Goal: Information Seeking & Learning: Learn about a topic

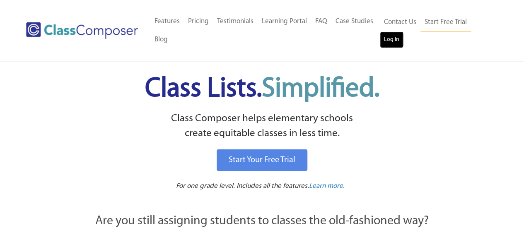
click at [387, 32] on link "Log In" at bounding box center [392, 39] width 24 height 17
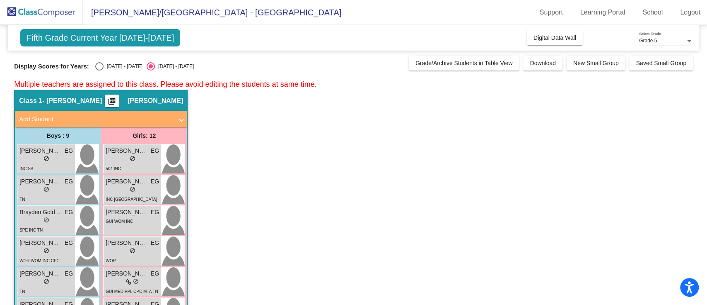
click at [99, 66] on div "Select an option" at bounding box center [99, 66] width 8 height 8
click at [99, 70] on input "[DATE] - [DATE]" at bounding box center [99, 70] width 0 height 0
radio input "true"
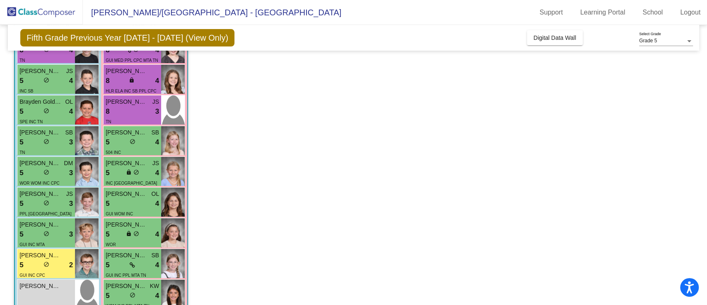
scroll to position [55, 0]
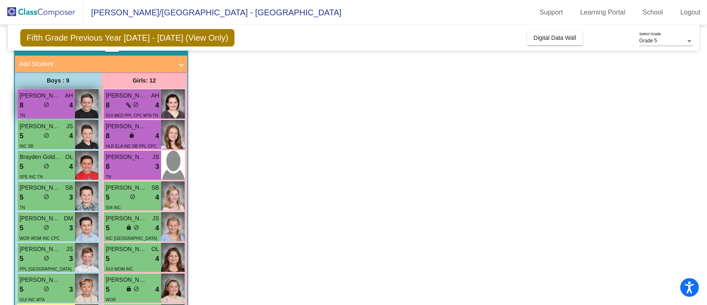
click at [50, 106] on div "8 lock do_not_disturb_alt 4" at bounding box center [45, 105] width 53 height 11
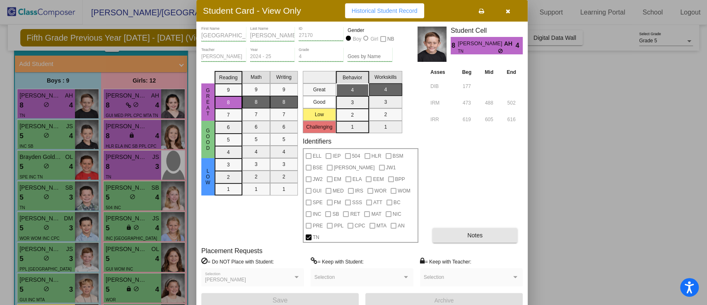
click at [501, 227] on button "Notes" at bounding box center [475, 234] width 85 height 15
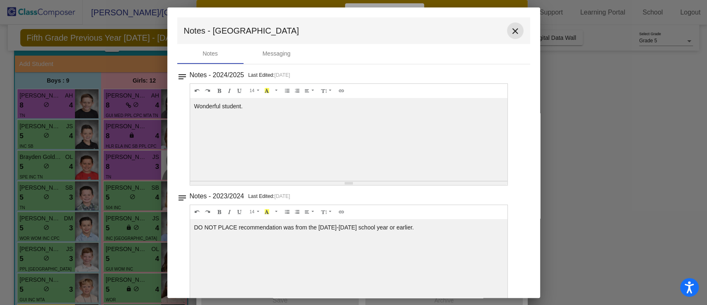
click at [515, 25] on button "close" at bounding box center [515, 30] width 17 height 17
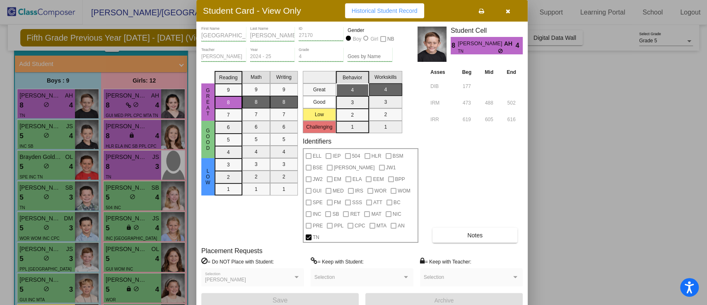
click at [511, 15] on button "button" at bounding box center [508, 10] width 27 height 15
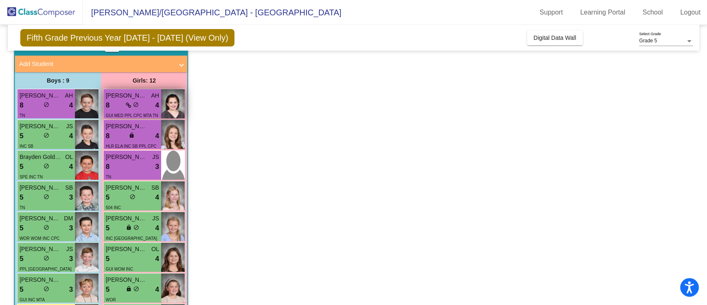
click at [138, 104] on span "do_not_disturb_alt" at bounding box center [136, 105] width 6 height 6
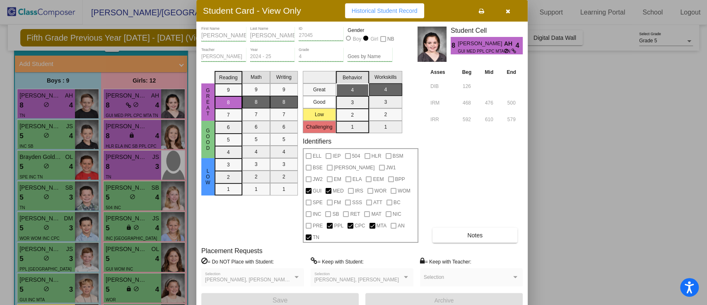
click at [481, 227] on button "Notes" at bounding box center [475, 234] width 85 height 15
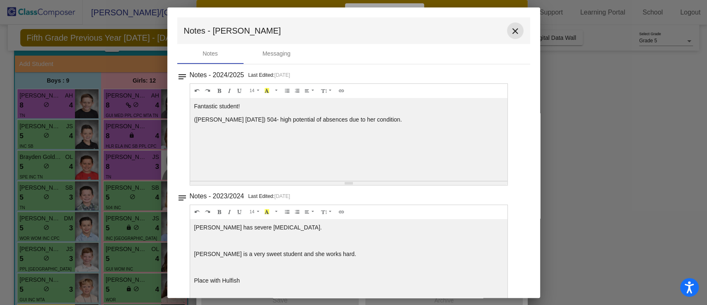
click at [513, 29] on mat-icon "close" at bounding box center [516, 31] width 10 height 10
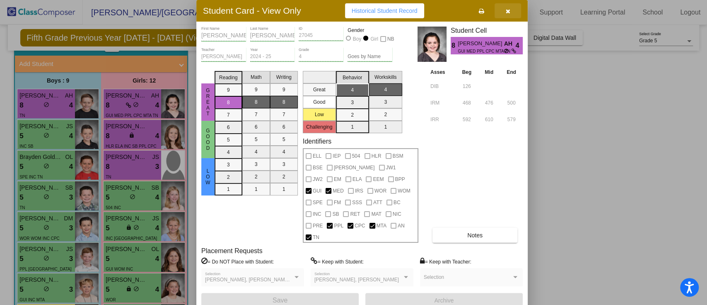
click at [507, 8] on button "button" at bounding box center [508, 10] width 27 height 15
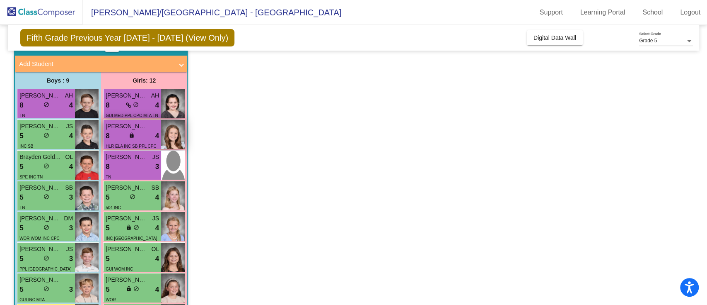
click at [119, 140] on div "8 lock do_not_disturb_alt 4" at bounding box center [132, 136] width 53 height 11
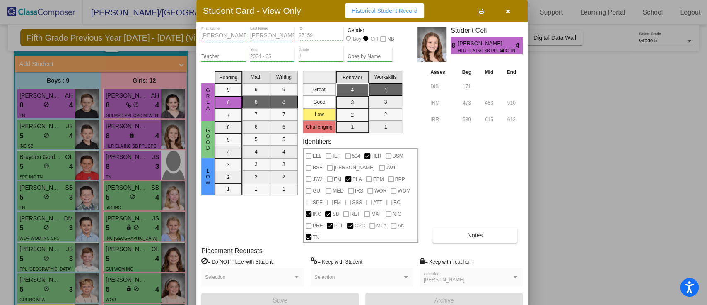
click at [474, 232] on span "Notes" at bounding box center [474, 235] width 15 height 7
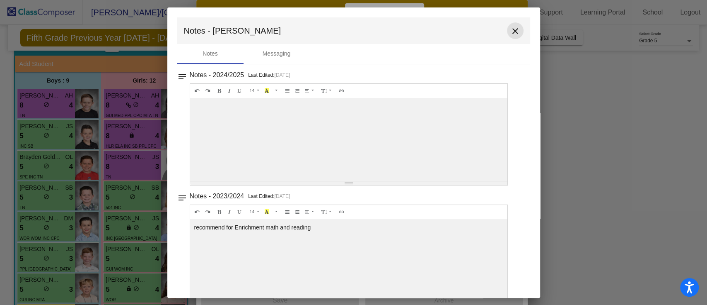
click at [511, 25] on button "close" at bounding box center [515, 30] width 17 height 17
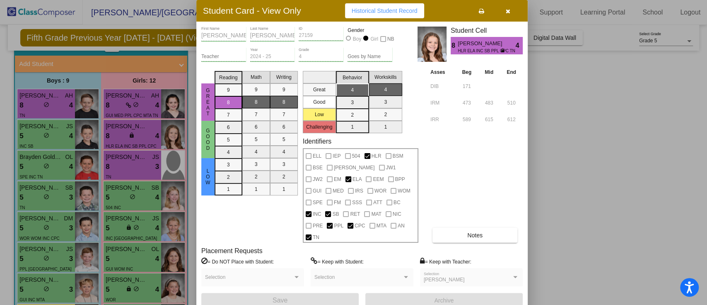
click at [503, 9] on button "button" at bounding box center [508, 10] width 27 height 15
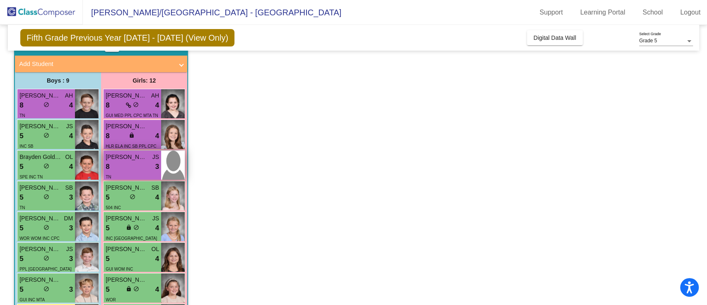
click at [118, 157] on span "[PERSON_NAME]" at bounding box center [126, 156] width 41 height 9
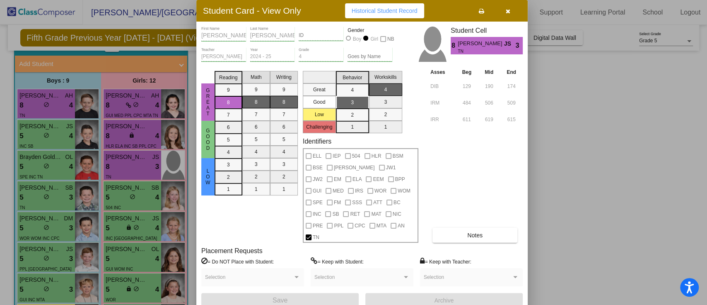
click at [508, 12] on icon "button" at bounding box center [508, 11] width 5 height 6
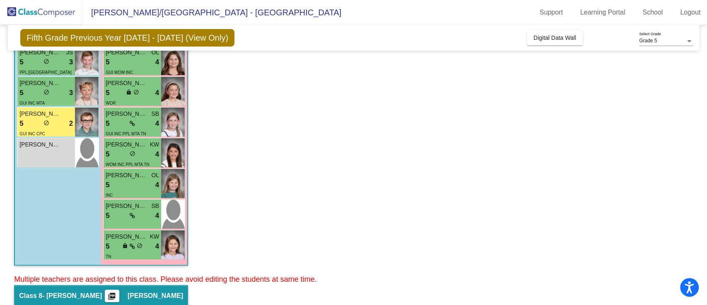
scroll to position [276, 0]
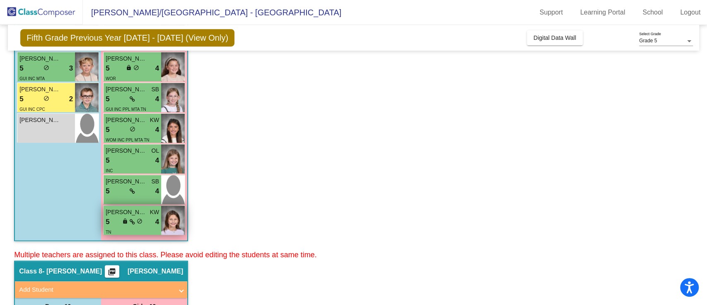
click at [138, 218] on span "do_not_disturb_alt" at bounding box center [140, 221] width 6 height 6
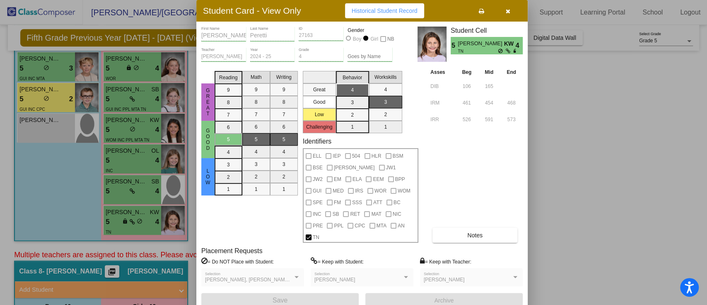
click at [469, 230] on button "Notes" at bounding box center [475, 234] width 85 height 15
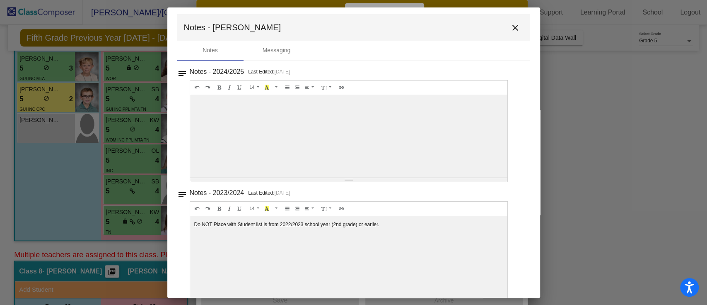
scroll to position [0, 0]
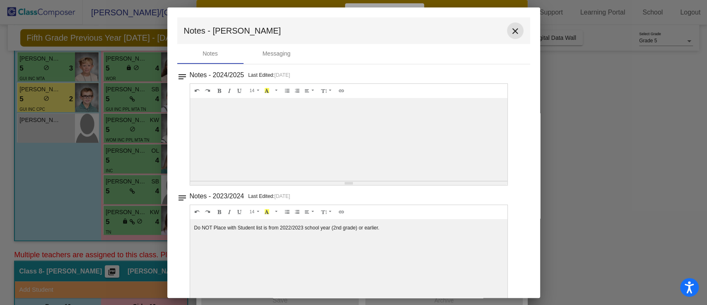
click at [513, 31] on mat-icon "close" at bounding box center [516, 31] width 10 height 10
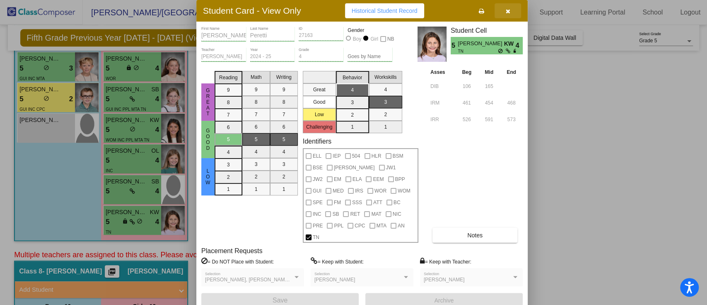
drag, startPoint x: 506, startPoint y: 11, endPoint x: 502, endPoint y: 18, distance: 8.0
click at [506, 11] on icon "button" at bounding box center [508, 11] width 5 height 6
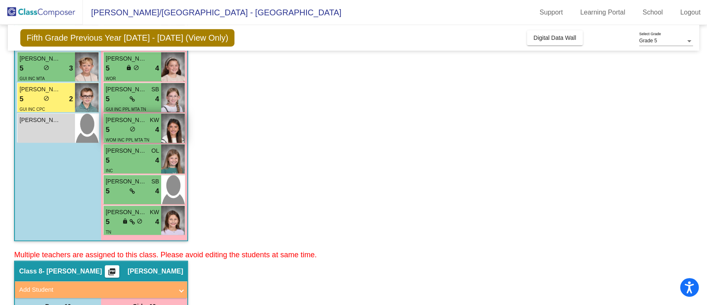
click at [140, 127] on div "5 lock do_not_disturb_alt 4" at bounding box center [132, 129] width 53 height 11
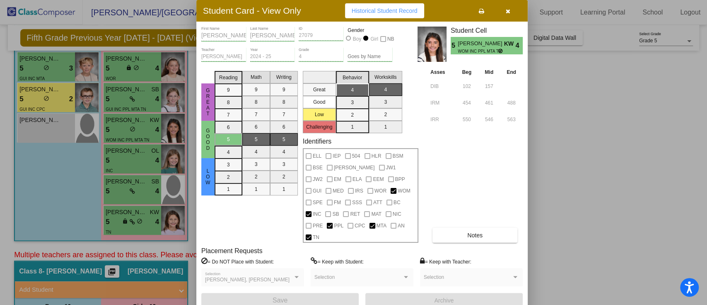
click at [463, 227] on button "Notes" at bounding box center [475, 234] width 85 height 15
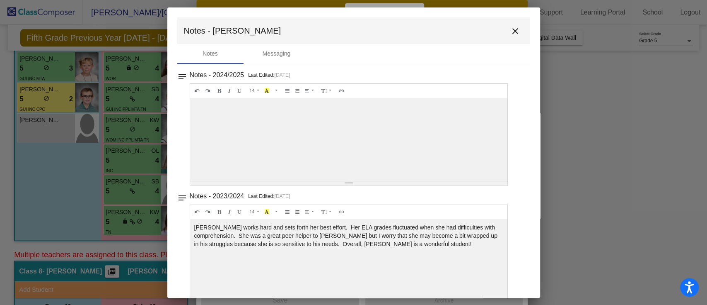
click at [512, 26] on mat-icon "close" at bounding box center [516, 31] width 10 height 10
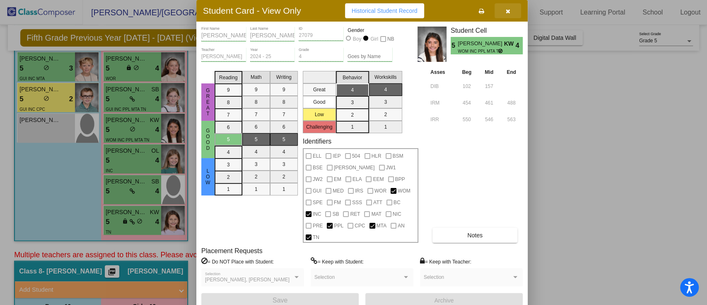
click at [508, 14] on icon "button" at bounding box center [508, 11] width 5 height 6
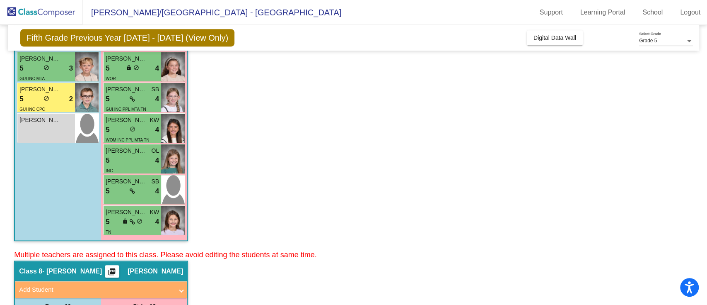
scroll to position [221, 0]
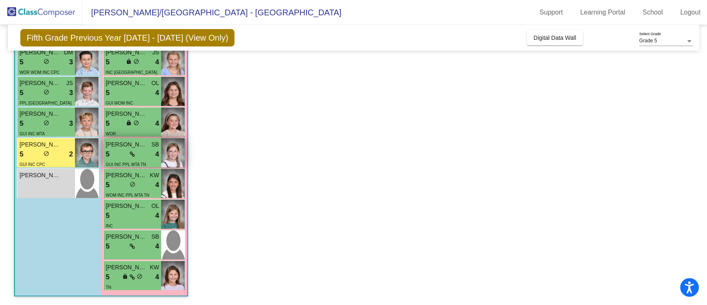
click at [139, 149] on div "5 lock do_not_disturb_alt 4" at bounding box center [132, 154] width 53 height 11
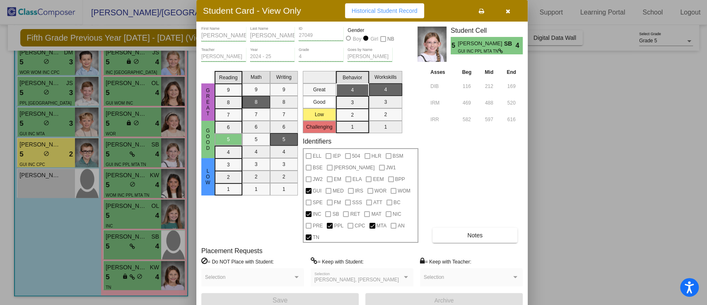
click at [477, 232] on span "Notes" at bounding box center [474, 235] width 15 height 7
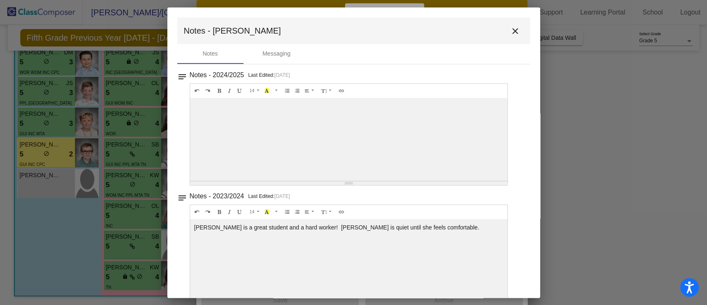
click at [513, 35] on mat-icon "close" at bounding box center [516, 31] width 10 height 10
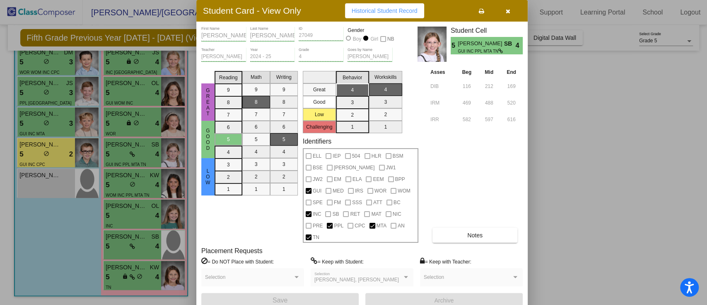
click at [508, 16] on button "button" at bounding box center [508, 10] width 27 height 15
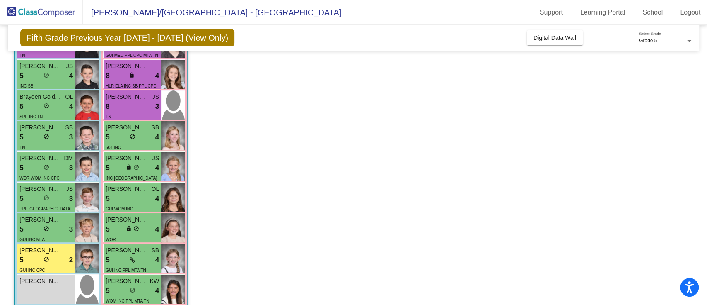
scroll to position [110, 0]
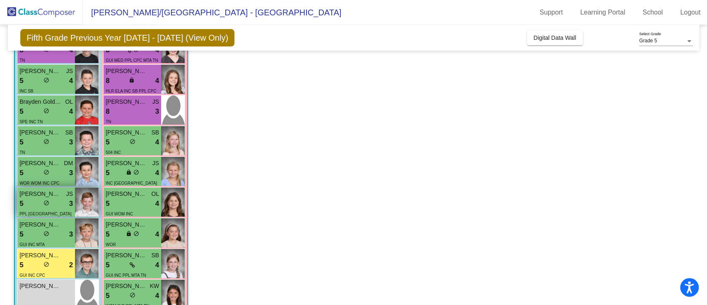
click at [50, 203] on div "5 lock do_not_disturb_alt 3" at bounding box center [45, 203] width 53 height 11
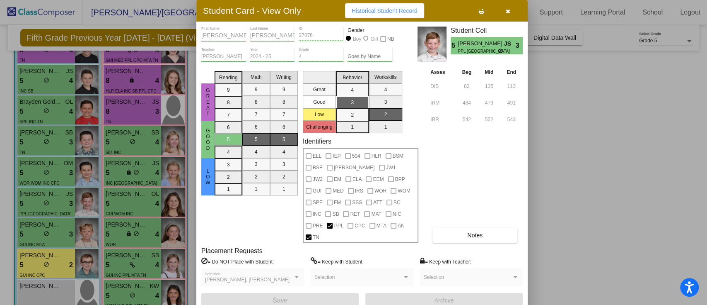
click at [477, 232] on span "Notes" at bounding box center [474, 235] width 15 height 7
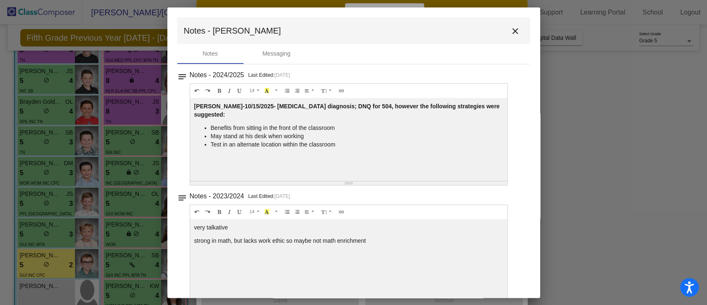
click at [511, 29] on mat-icon "close" at bounding box center [516, 31] width 10 height 10
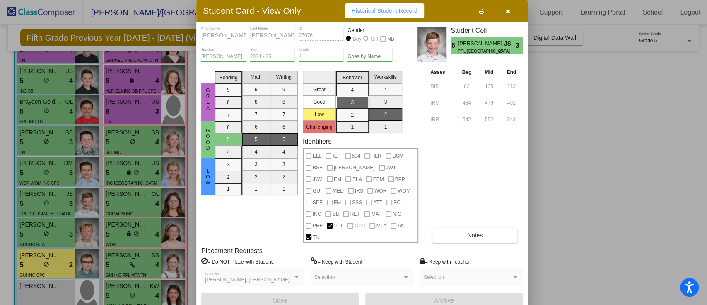
click at [510, 9] on button "button" at bounding box center [508, 10] width 27 height 15
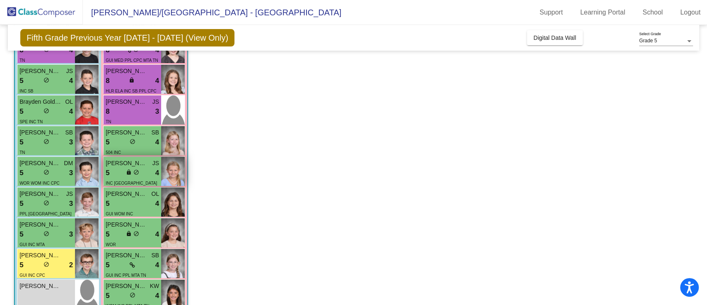
click at [112, 168] on div "5 lock do_not_disturb_alt 4" at bounding box center [132, 172] width 53 height 11
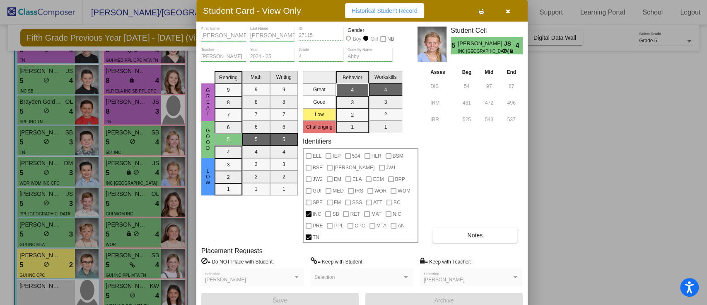
click at [460, 227] on button "Notes" at bounding box center [475, 234] width 85 height 15
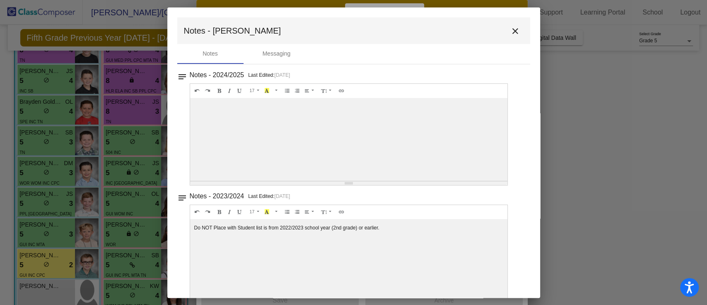
click at [513, 31] on mat-icon "close" at bounding box center [516, 31] width 10 height 10
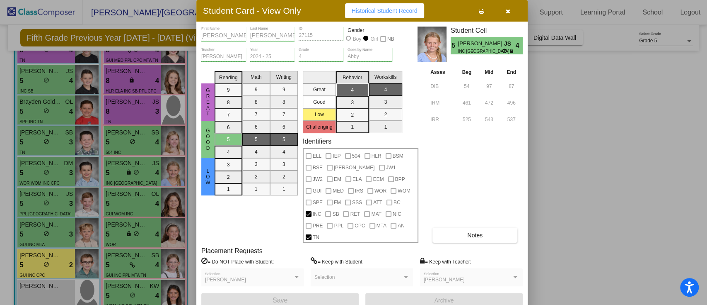
click at [506, 5] on div "Student Card - View Only Historical Student Record" at bounding box center [362, 11] width 332 height 22
click at [509, 14] on icon "button" at bounding box center [508, 11] width 5 height 6
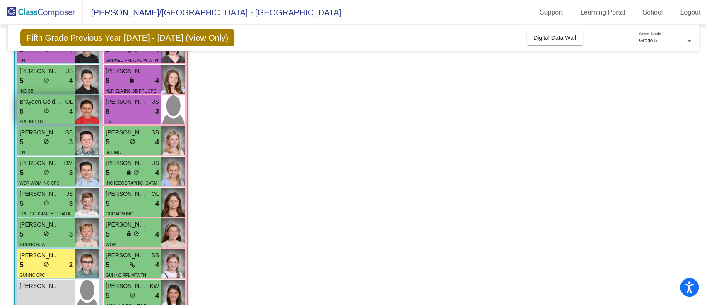
click at [59, 108] on div "5 lock do_not_disturb_alt 4" at bounding box center [45, 111] width 53 height 11
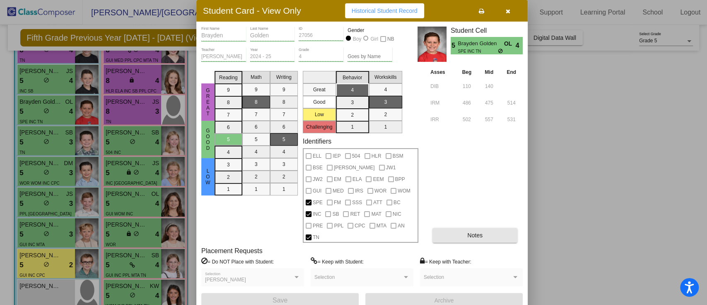
click at [498, 227] on button "Notes" at bounding box center [475, 234] width 85 height 15
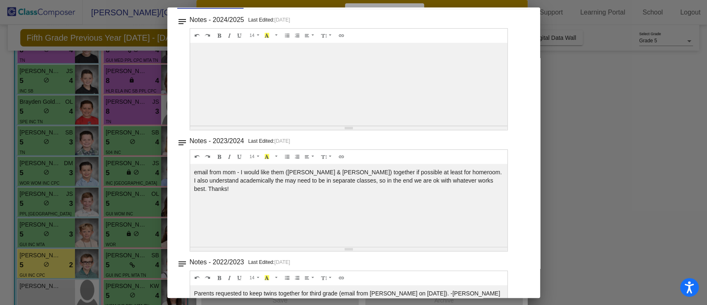
scroll to position [0, 0]
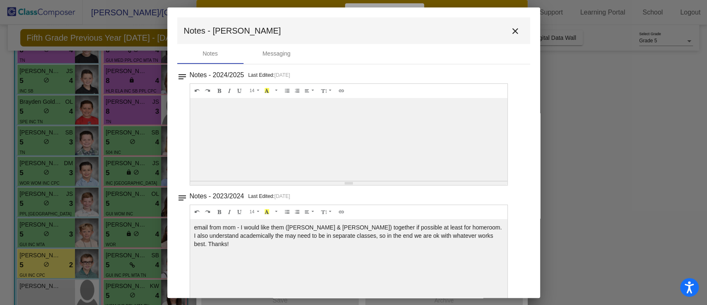
click at [514, 29] on mat-icon "close" at bounding box center [516, 31] width 10 height 10
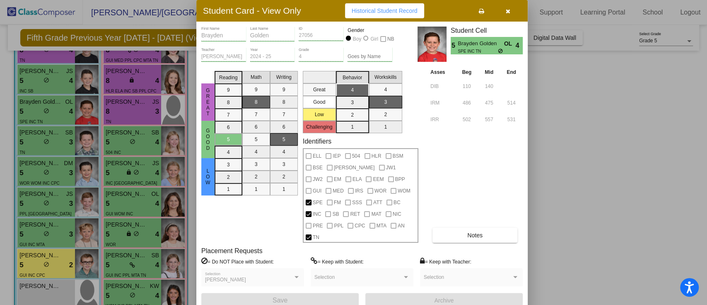
click at [504, 14] on button "button" at bounding box center [508, 10] width 27 height 15
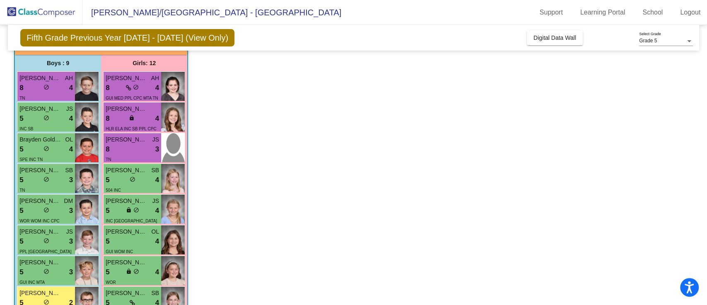
scroll to position [55, 0]
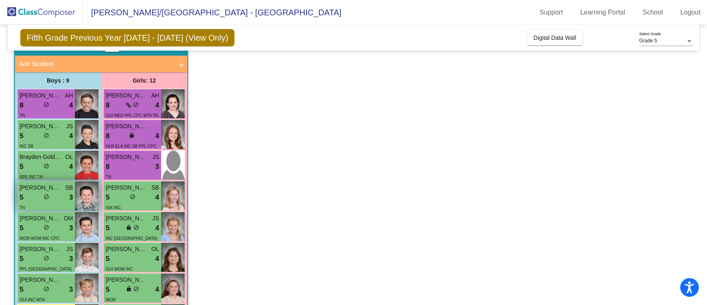
click at [41, 194] on div "5 lock do_not_disturb_alt 3" at bounding box center [45, 197] width 53 height 11
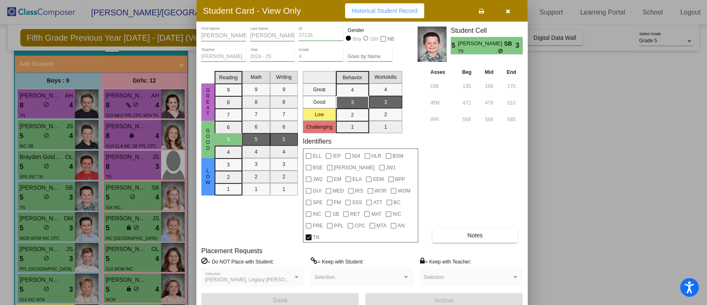
click at [482, 232] on span "Notes" at bounding box center [474, 235] width 15 height 7
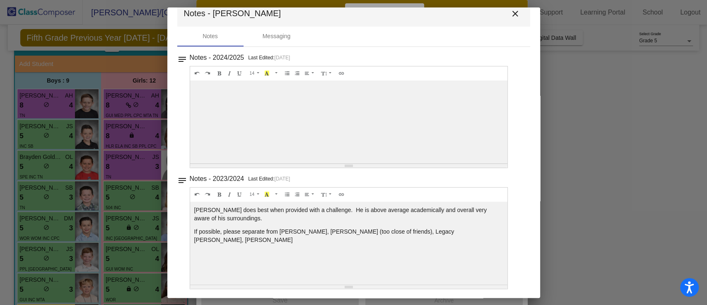
scroll to position [0, 0]
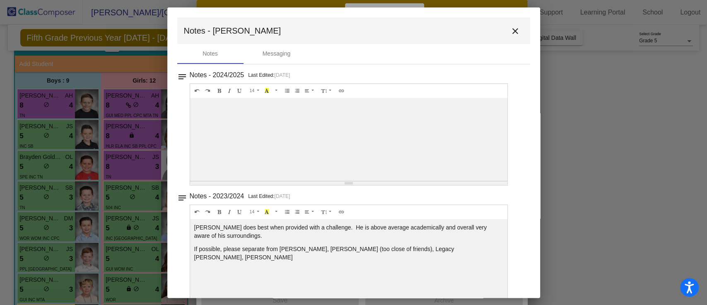
click at [512, 34] on mat-icon "close" at bounding box center [516, 31] width 10 height 10
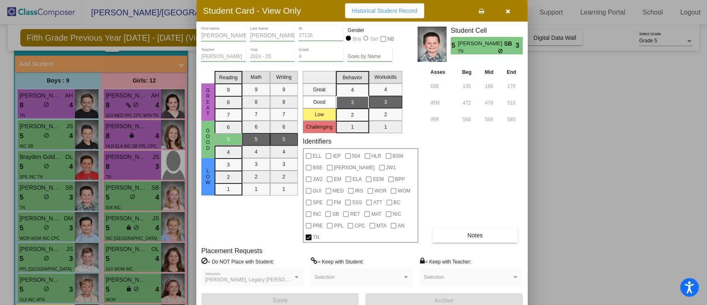
click at [505, 10] on button "button" at bounding box center [508, 10] width 27 height 15
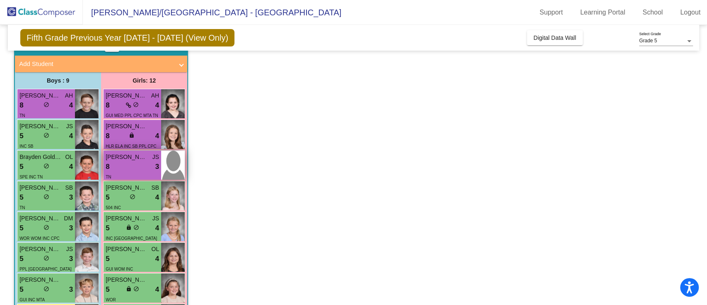
click at [140, 167] on div "8 lock do_not_disturb_alt 3" at bounding box center [132, 166] width 53 height 11
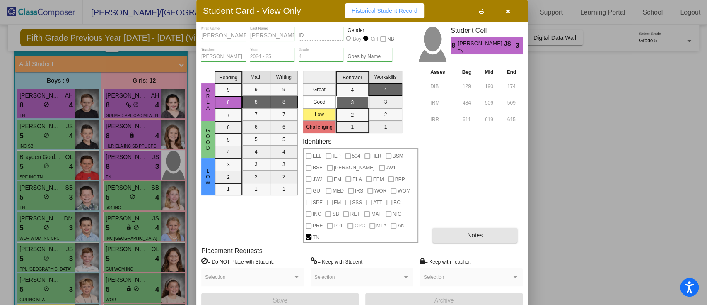
click at [474, 230] on button "Notes" at bounding box center [475, 234] width 85 height 15
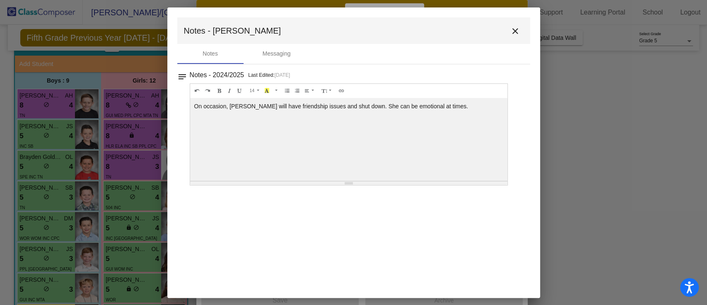
click at [515, 34] on mat-icon "close" at bounding box center [516, 31] width 10 height 10
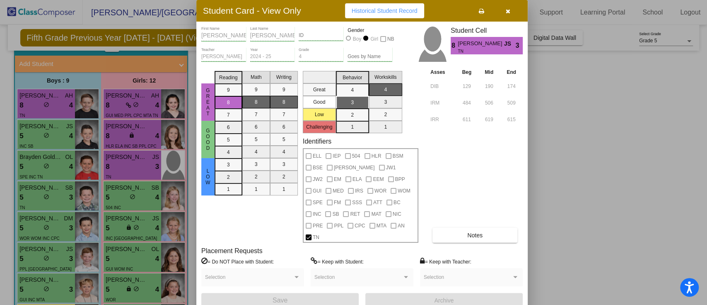
click at [510, 12] on icon "button" at bounding box center [508, 11] width 5 height 6
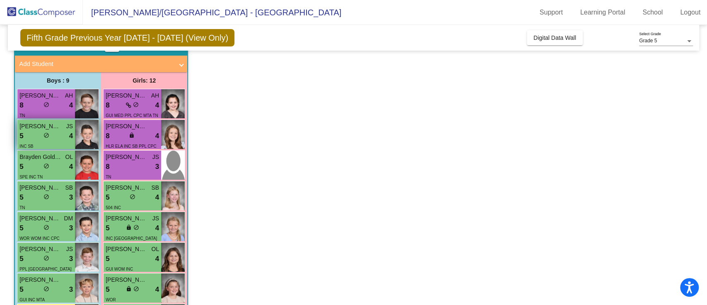
click at [33, 132] on div "5 lock do_not_disturb_alt 4" at bounding box center [45, 136] width 53 height 11
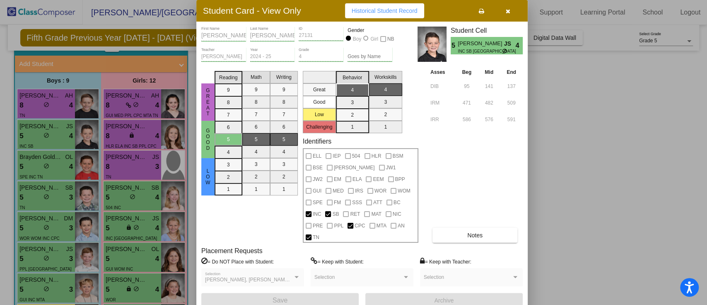
click at [466, 227] on button "Notes" at bounding box center [475, 234] width 85 height 15
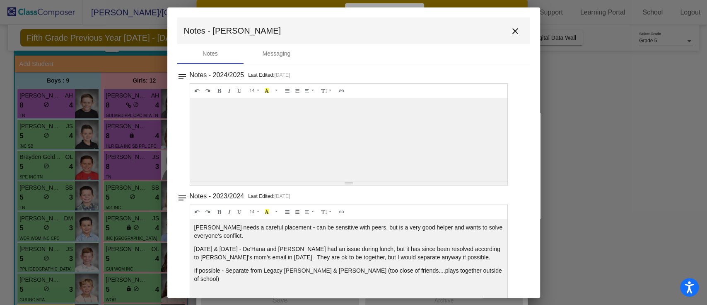
click at [515, 27] on mat-icon "close" at bounding box center [516, 31] width 10 height 10
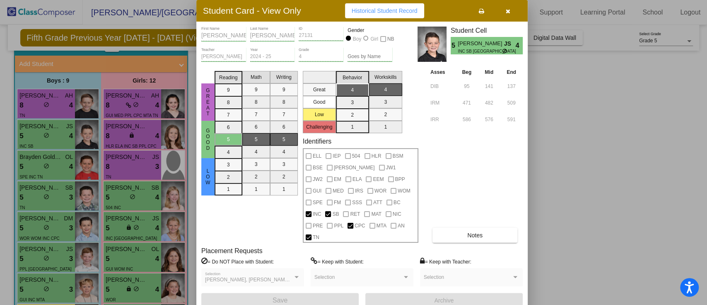
click at [506, 14] on icon "button" at bounding box center [508, 11] width 5 height 6
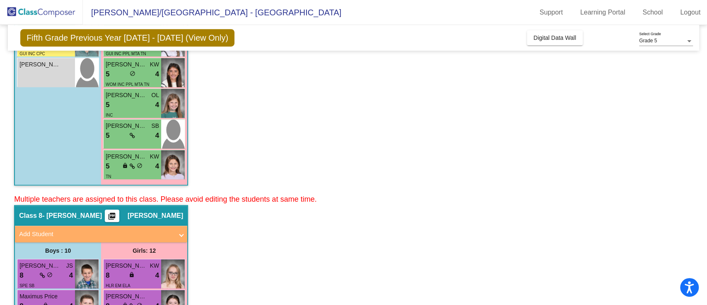
scroll to position [497, 0]
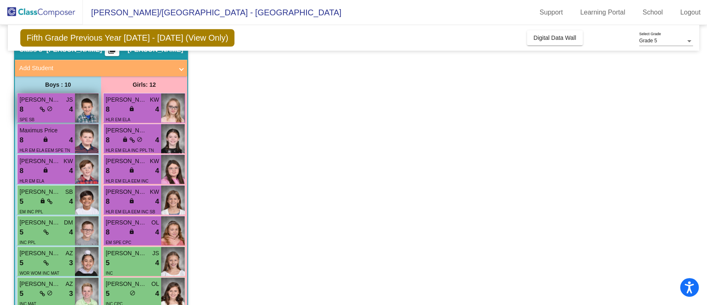
click at [48, 106] on span "do_not_disturb_alt" at bounding box center [50, 109] width 6 height 6
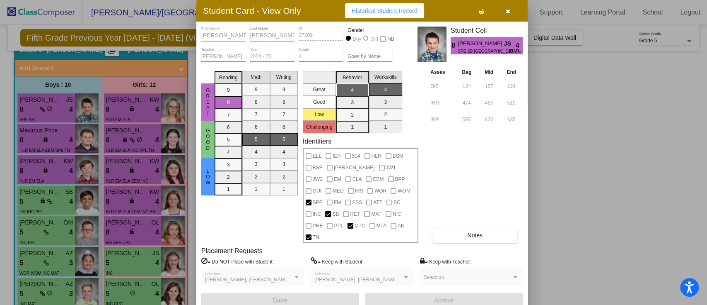
click at [473, 232] on span "Notes" at bounding box center [474, 235] width 15 height 7
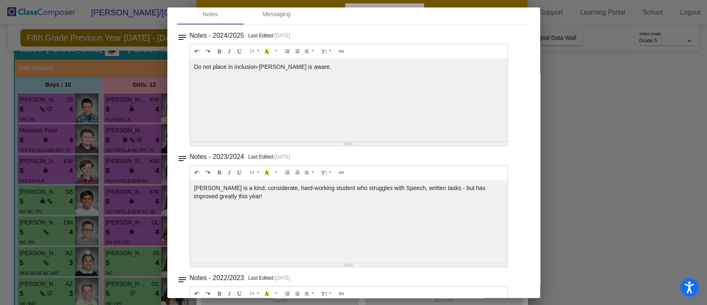
scroll to position [0, 0]
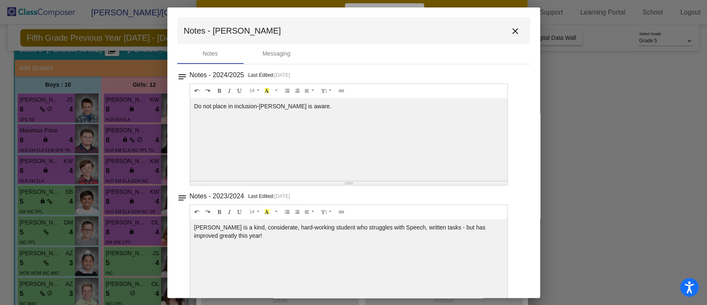
click at [511, 31] on mat-icon "close" at bounding box center [516, 31] width 10 height 10
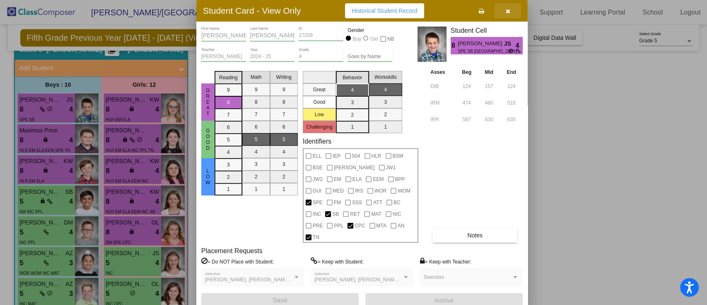
click at [508, 14] on icon "button" at bounding box center [508, 11] width 5 height 6
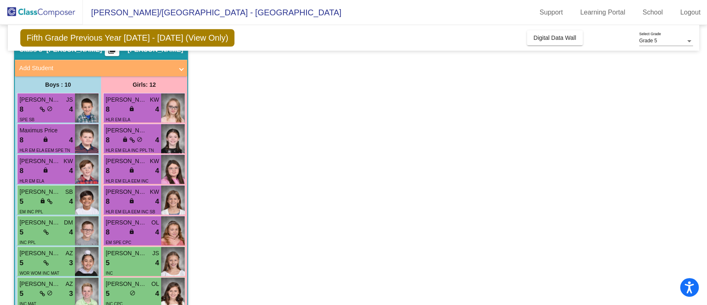
scroll to position [552, 0]
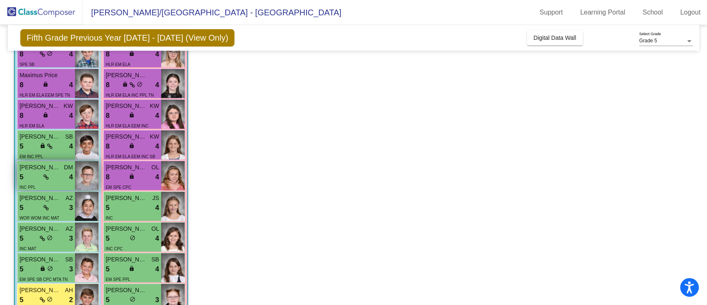
click at [32, 172] on div "5 lock do_not_disturb_alt 4" at bounding box center [45, 177] width 53 height 11
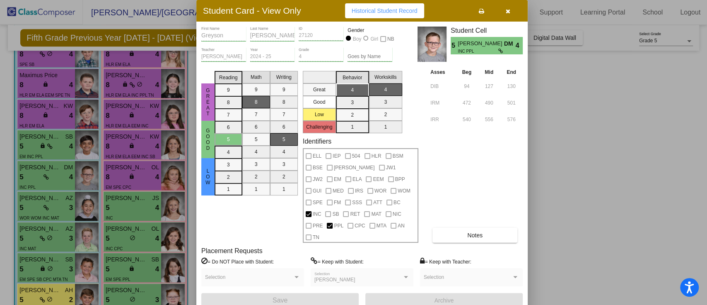
click at [511, 10] on button "button" at bounding box center [508, 10] width 27 height 15
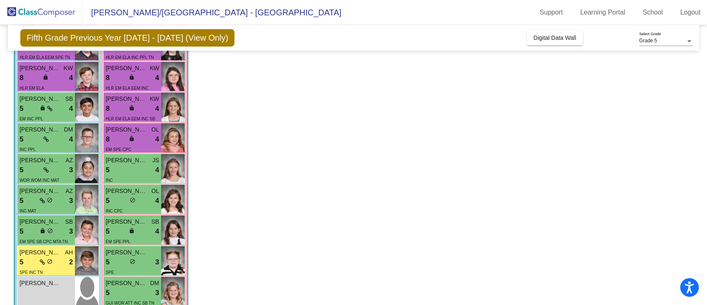
scroll to position [607, 0]
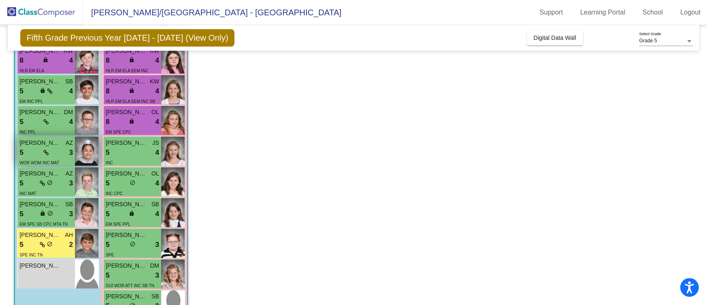
click at [32, 150] on div "5 lock do_not_disturb_alt 3" at bounding box center [45, 152] width 53 height 11
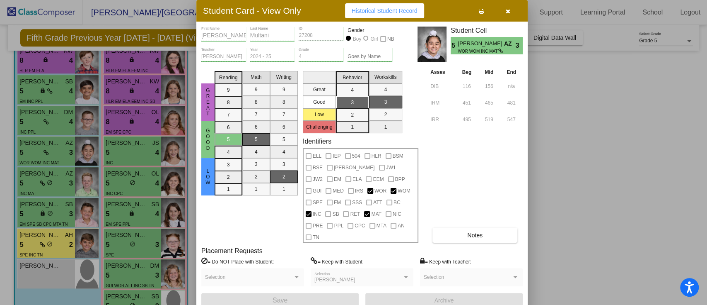
click at [511, 15] on button "button" at bounding box center [508, 10] width 27 height 15
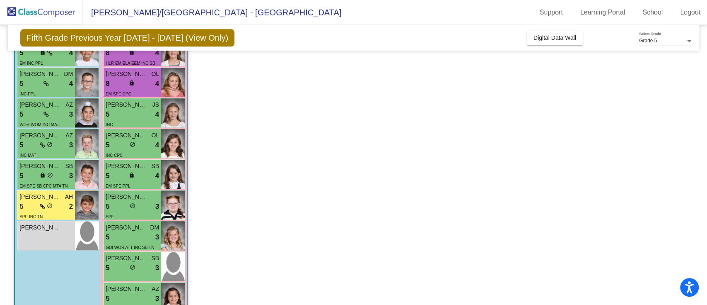
scroll to position [663, 0]
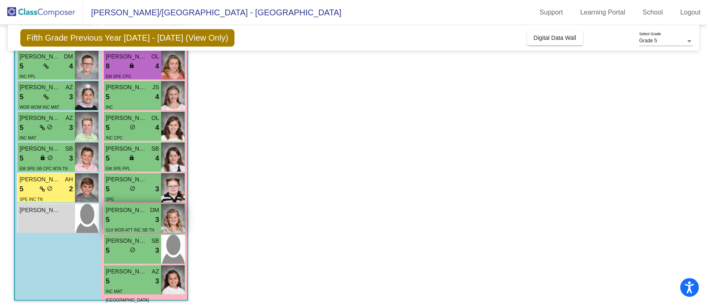
click at [138, 220] on div "5 lock do_not_disturb_alt 3" at bounding box center [132, 219] width 53 height 11
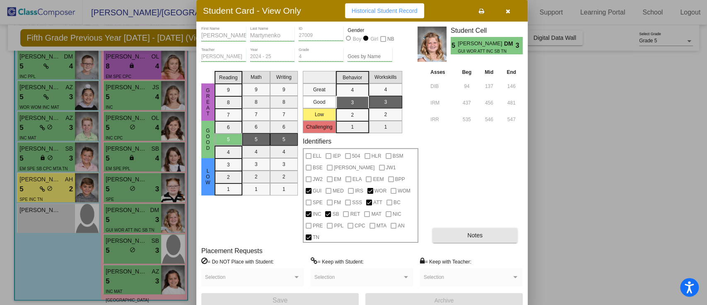
click at [482, 232] on span "Notes" at bounding box center [474, 235] width 15 height 7
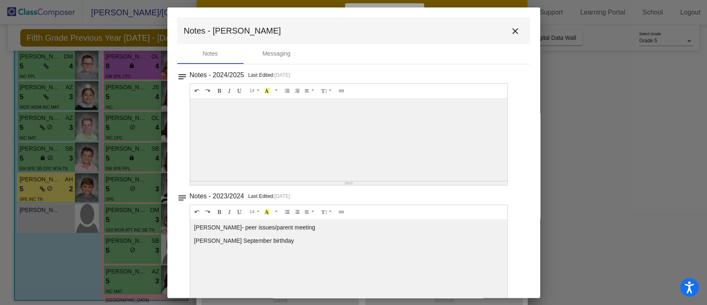
click at [512, 28] on mat-icon "close" at bounding box center [516, 31] width 10 height 10
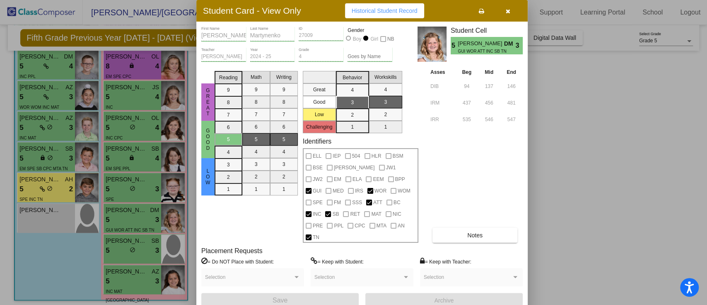
click at [500, 12] on button "button" at bounding box center [508, 10] width 27 height 15
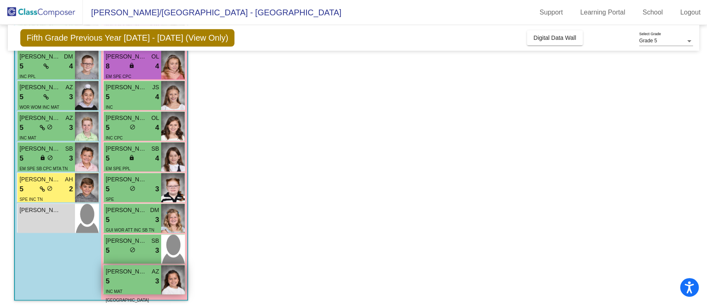
click at [133, 272] on span "[PERSON_NAME]" at bounding box center [126, 271] width 41 height 9
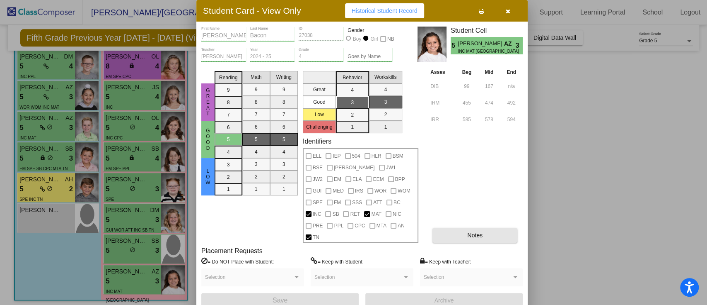
click at [462, 227] on button "Notes" at bounding box center [475, 234] width 85 height 15
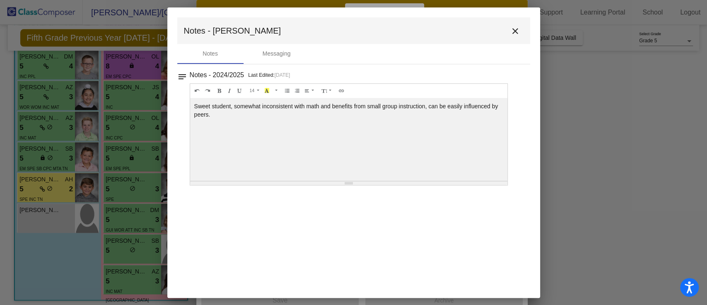
click at [516, 32] on mat-icon "close" at bounding box center [516, 31] width 10 height 10
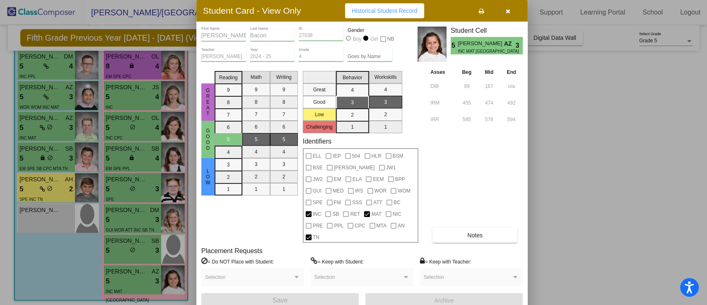
click at [511, 7] on button "button" at bounding box center [508, 10] width 27 height 15
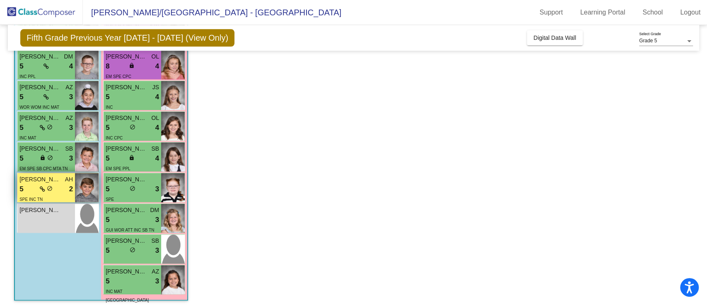
click at [37, 184] on div "5 lock do_not_disturb_alt 2" at bounding box center [45, 189] width 53 height 11
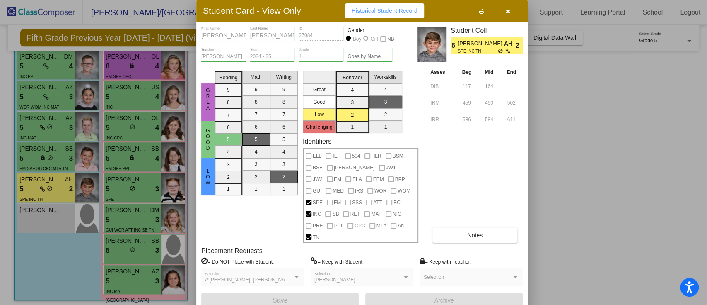
click at [470, 228] on button "Notes" at bounding box center [475, 234] width 85 height 15
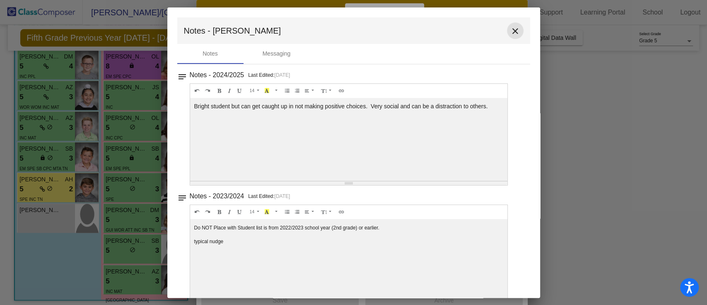
click at [513, 30] on mat-icon "close" at bounding box center [516, 31] width 10 height 10
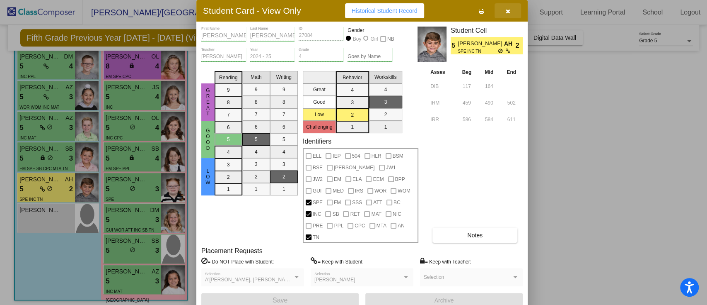
click at [509, 8] on button "button" at bounding box center [508, 10] width 27 height 15
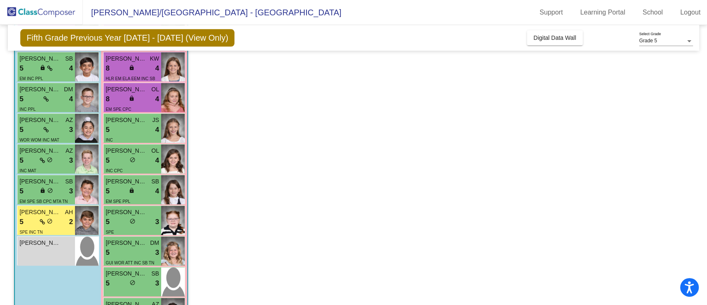
scroll to position [607, 0]
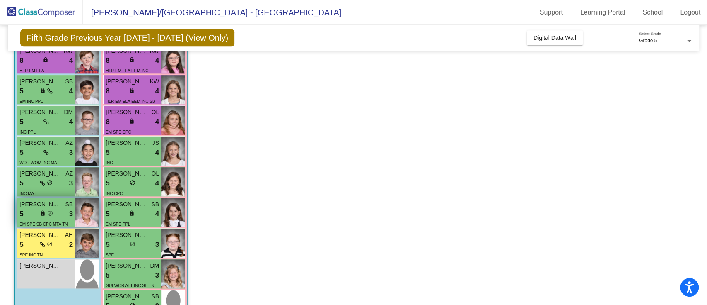
click at [25, 214] on div "5 lock do_not_disturb_alt 3" at bounding box center [45, 213] width 53 height 11
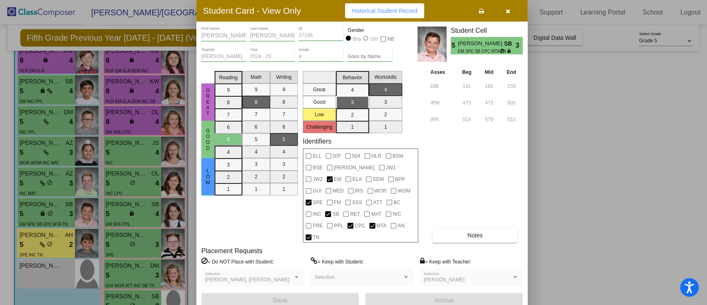
click at [466, 233] on div "[PERSON_NAME] First Name [PERSON_NAME] Last Name 27145 ID Gender Boy Girl NB [P…" at bounding box center [362, 167] width 322 height 281
click at [471, 232] on span "Notes" at bounding box center [474, 235] width 15 height 7
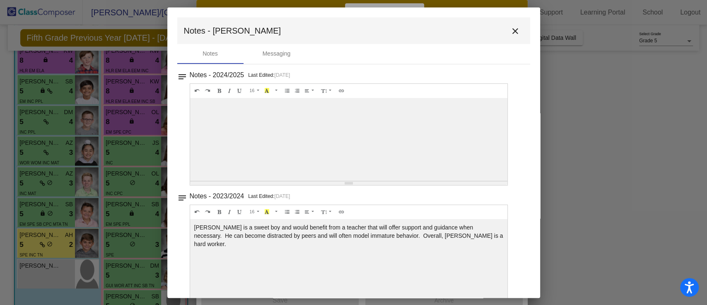
click at [511, 28] on mat-icon "close" at bounding box center [516, 31] width 10 height 10
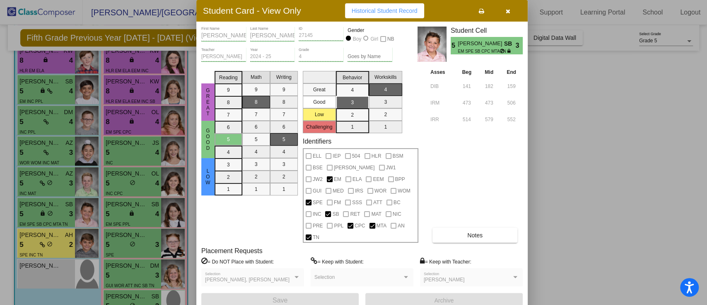
click at [506, 12] on icon "button" at bounding box center [508, 11] width 5 height 6
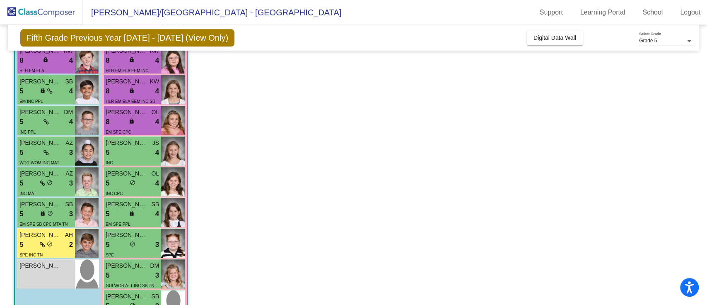
scroll to position [552, 0]
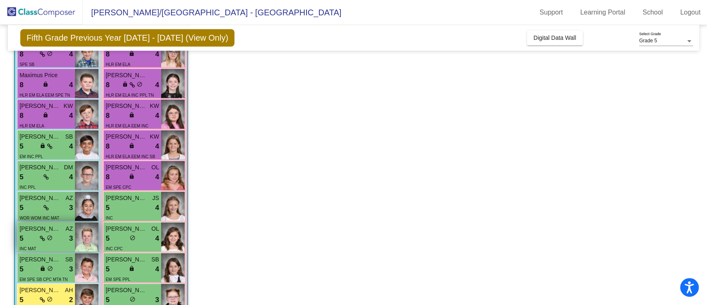
click at [52, 237] on span "do_not_disturb_alt" at bounding box center [50, 238] width 6 height 6
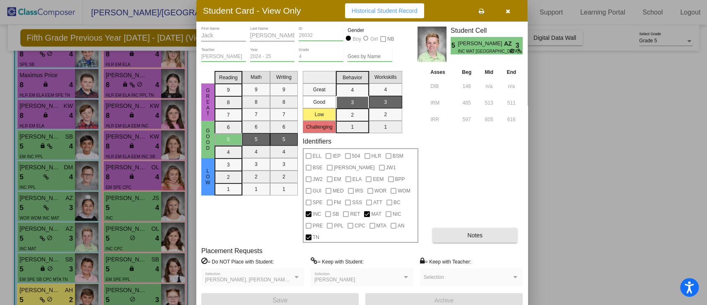
click at [477, 232] on span "Notes" at bounding box center [474, 235] width 15 height 7
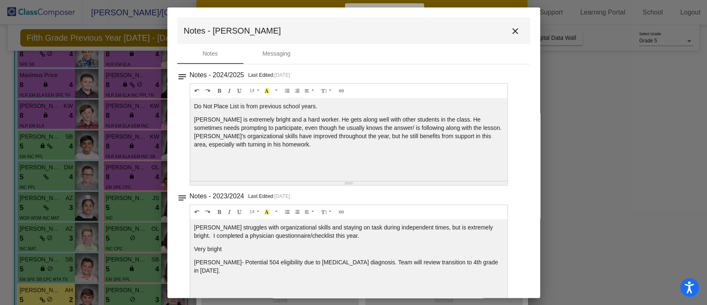
click at [518, 29] on button "close" at bounding box center [515, 30] width 17 height 17
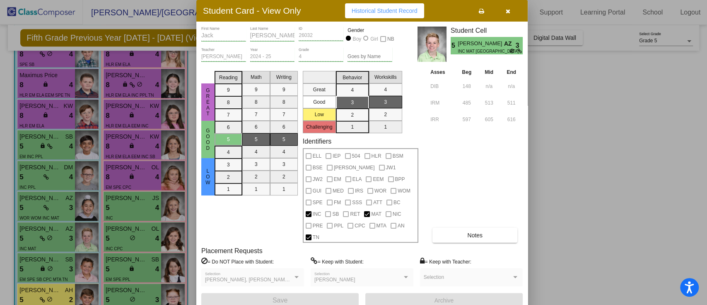
drag, startPoint x: 511, startPoint y: 11, endPoint x: 516, endPoint y: 11, distance: 4.6
click at [511, 11] on button "button" at bounding box center [508, 10] width 27 height 15
